Goal: Transaction & Acquisition: Obtain resource

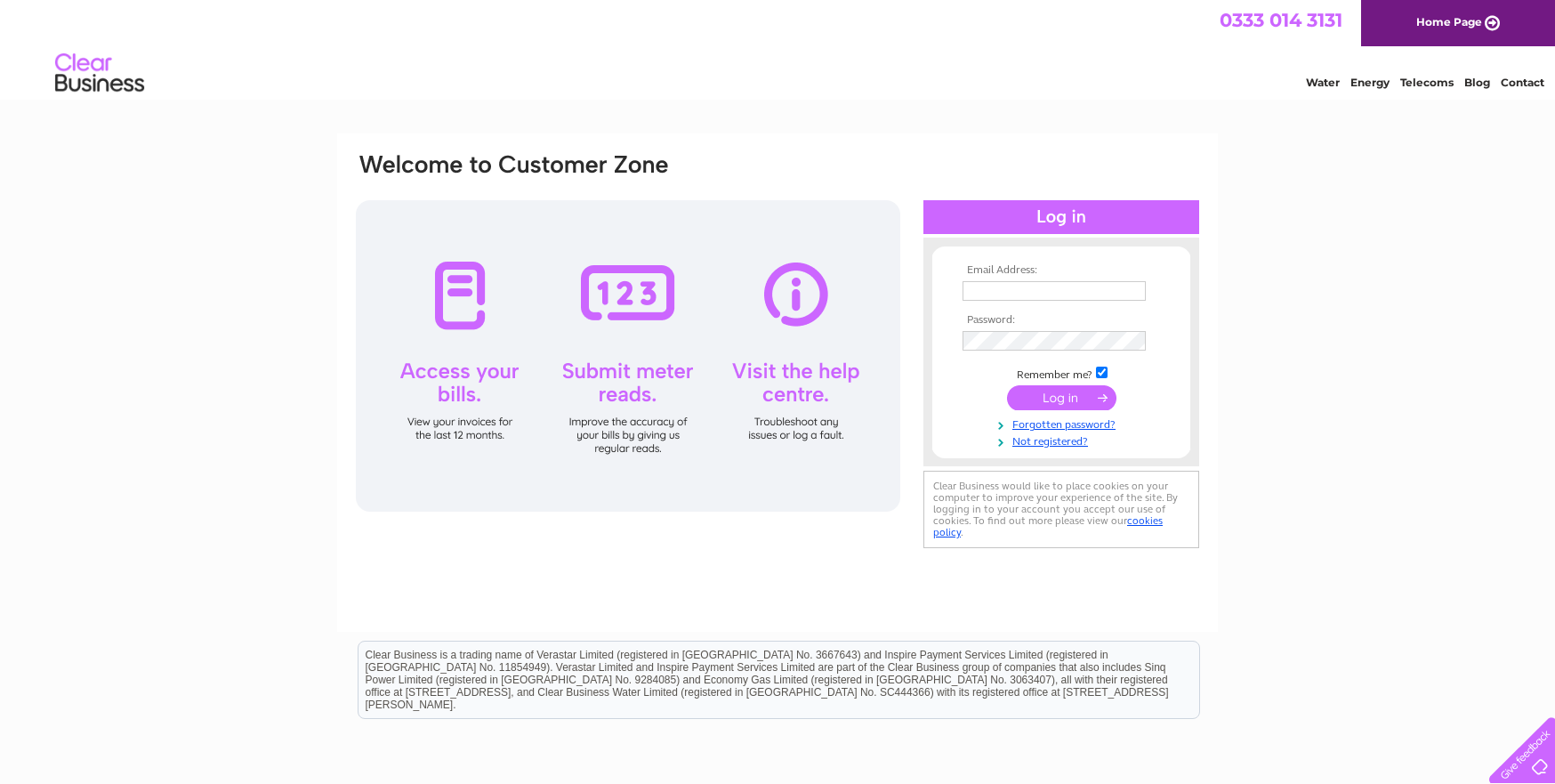
type input "margaret@standardrealestateltd.com"
click at [1056, 404] on input "submit" at bounding box center [1062, 398] width 110 height 25
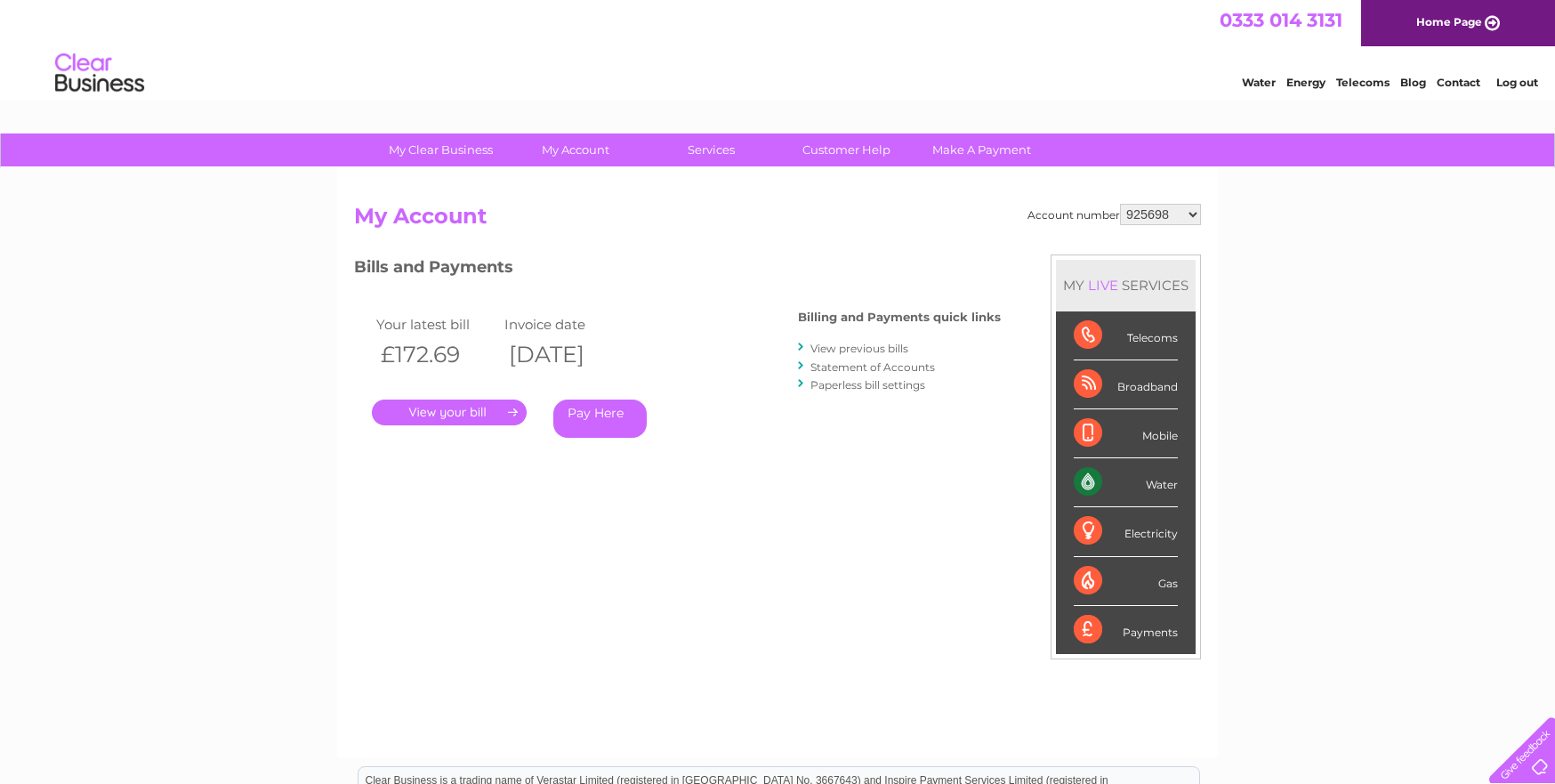
click at [1167, 214] on select "925698 934462 934831 938572 941363 942374 952730 966731 966770 967205 971927 97…" at bounding box center [1161, 214] width 81 height 21
select select "1155319"
click at [1121, 204] on select "925698 934462 934831 938572 941363 942374 952730 966731 966770 967205 971927 97…" at bounding box center [1161, 214] width 81 height 21
click at [485, 417] on link "." at bounding box center [449, 412] width 155 height 26
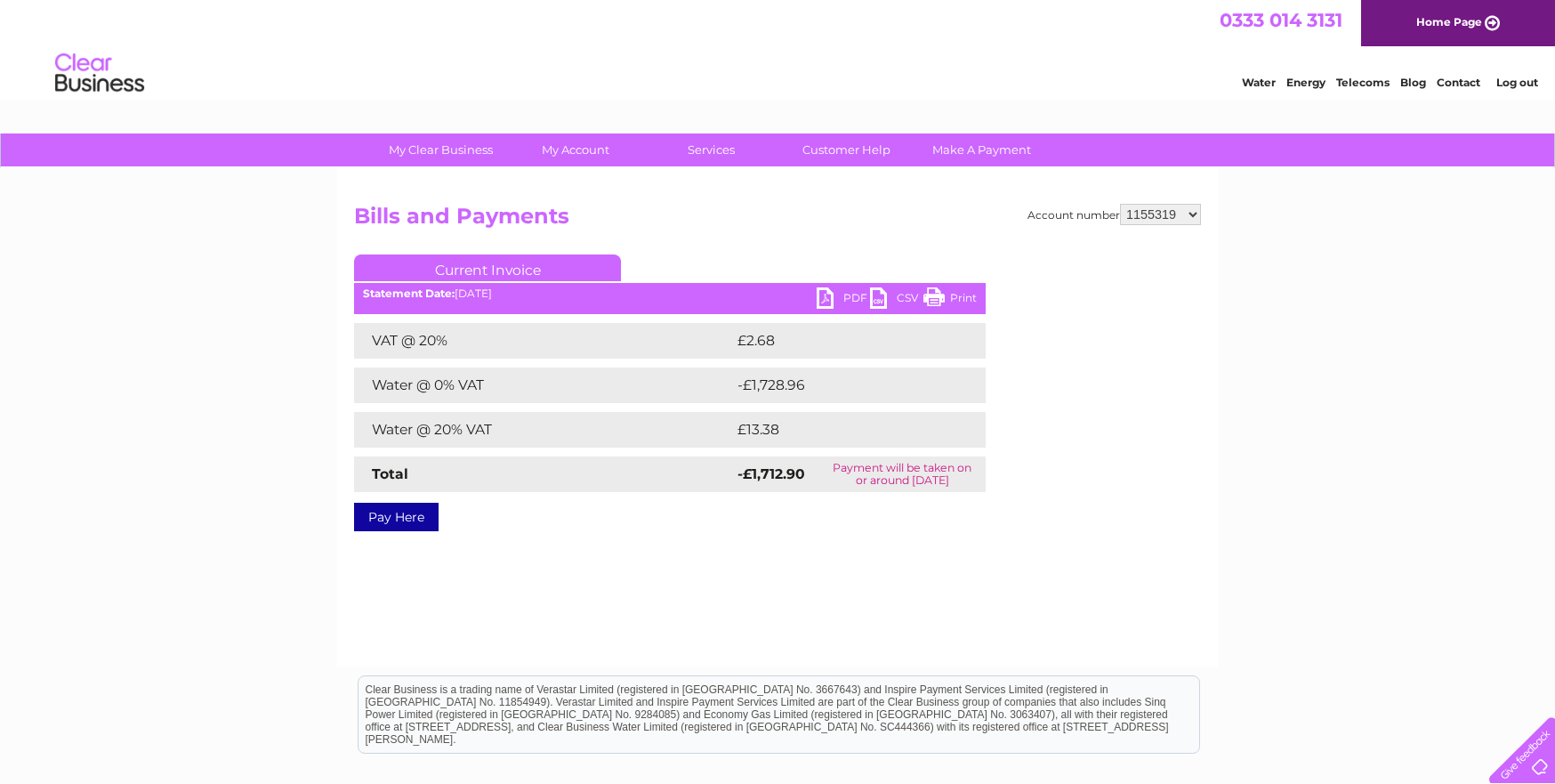
click at [830, 293] on link "PDF" at bounding box center [844, 300] width 54 height 26
drag, startPoint x: 1504, startPoint y: 83, endPoint x: 1464, endPoint y: 83, distance: 40.0
click at [1504, 83] on link "Log out" at bounding box center [1518, 83] width 42 height 13
